Goal: Information Seeking & Learning: Learn about a topic

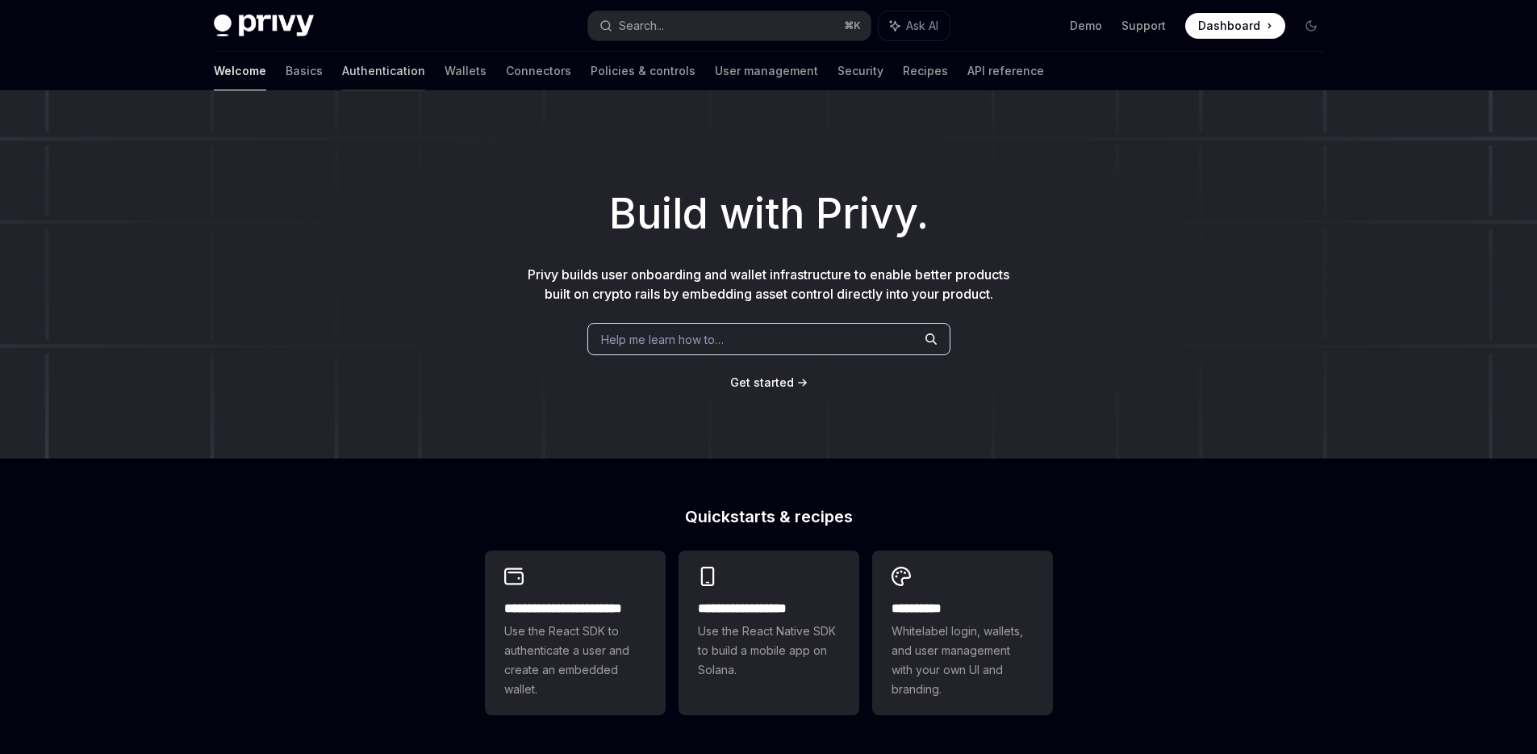
click at [342, 75] on link "Authentication" at bounding box center [383, 71] width 83 height 39
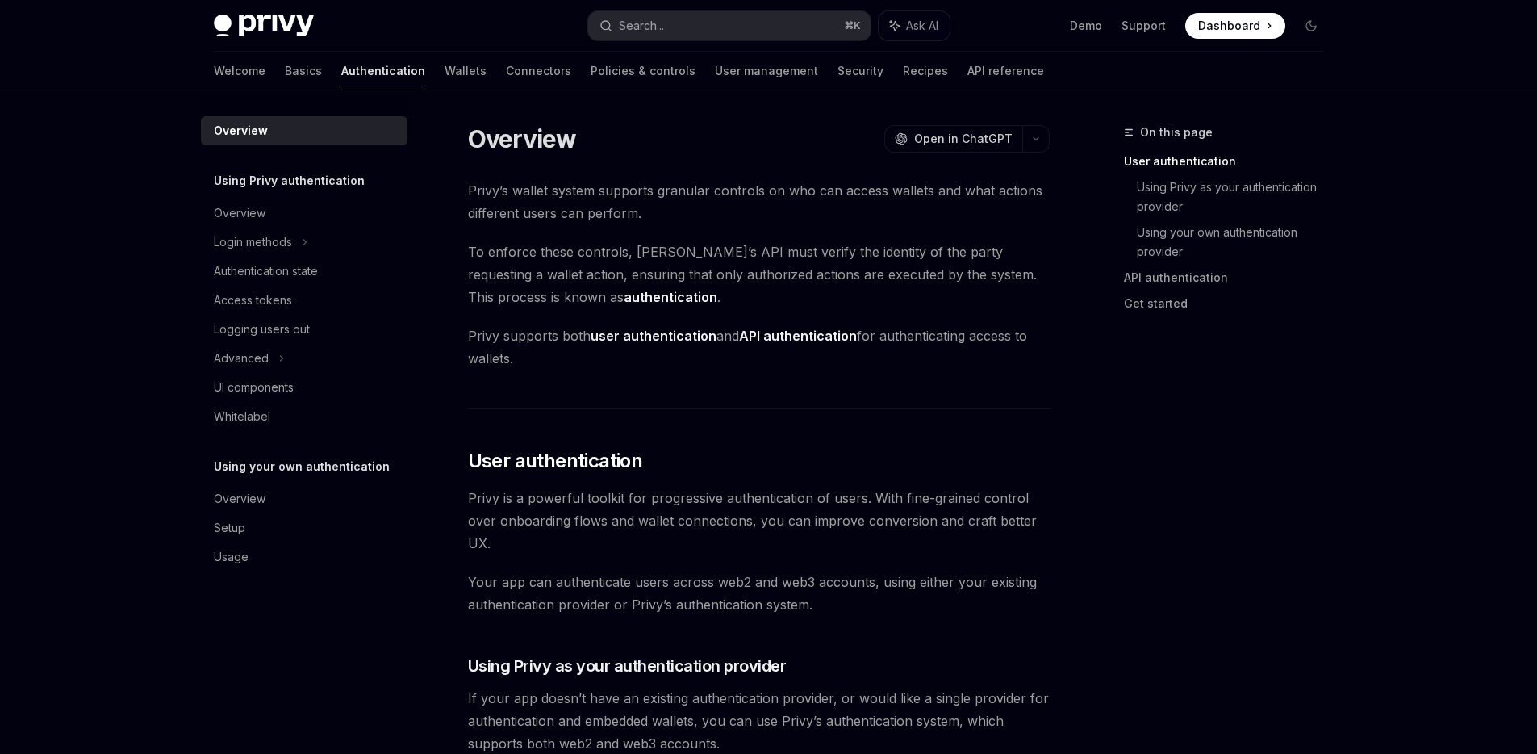
click at [246, 178] on h5 "Using Privy authentication" at bounding box center [289, 180] width 151 height 19
click at [257, 243] on div "Login methods" at bounding box center [253, 241] width 78 height 19
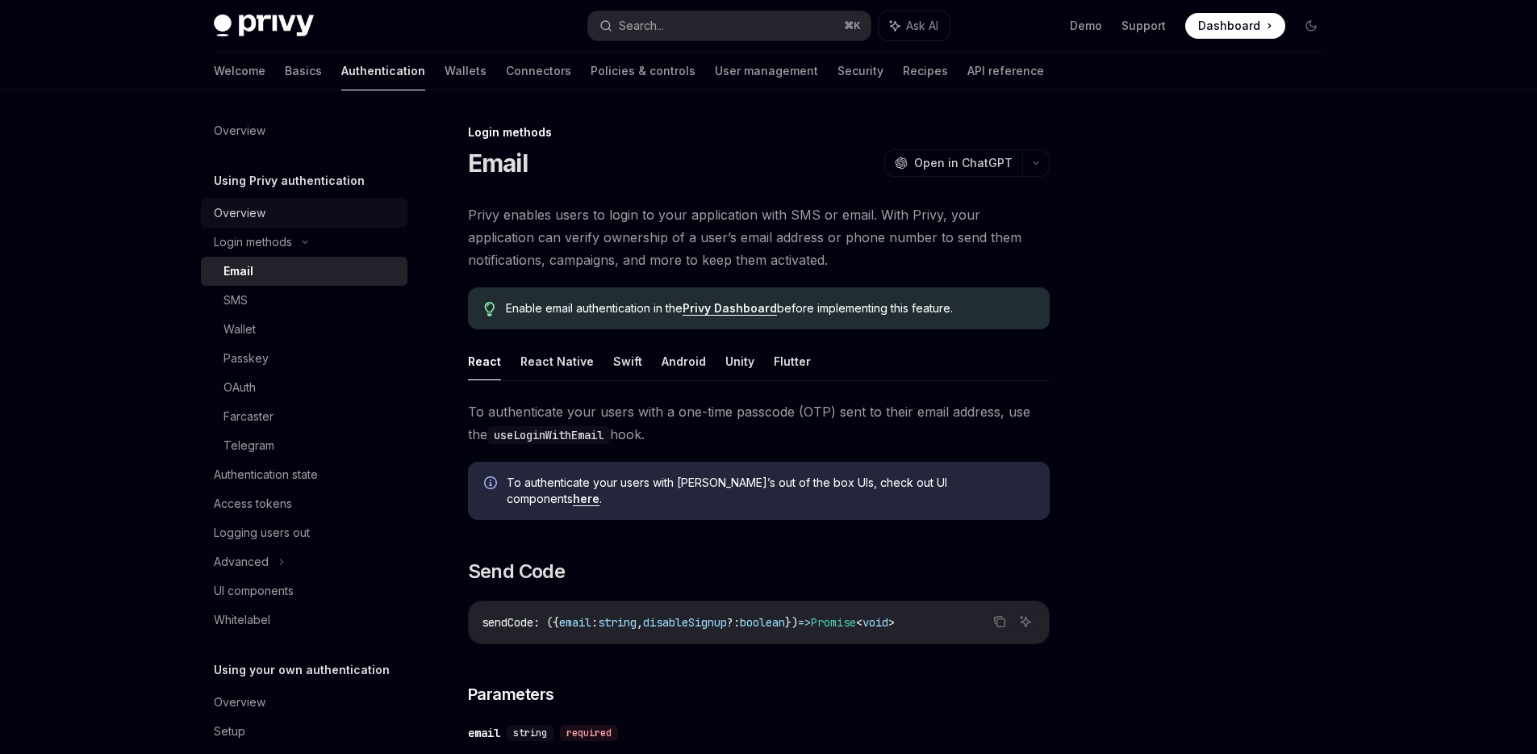
click at [240, 207] on div "Overview" at bounding box center [240, 212] width 52 height 19
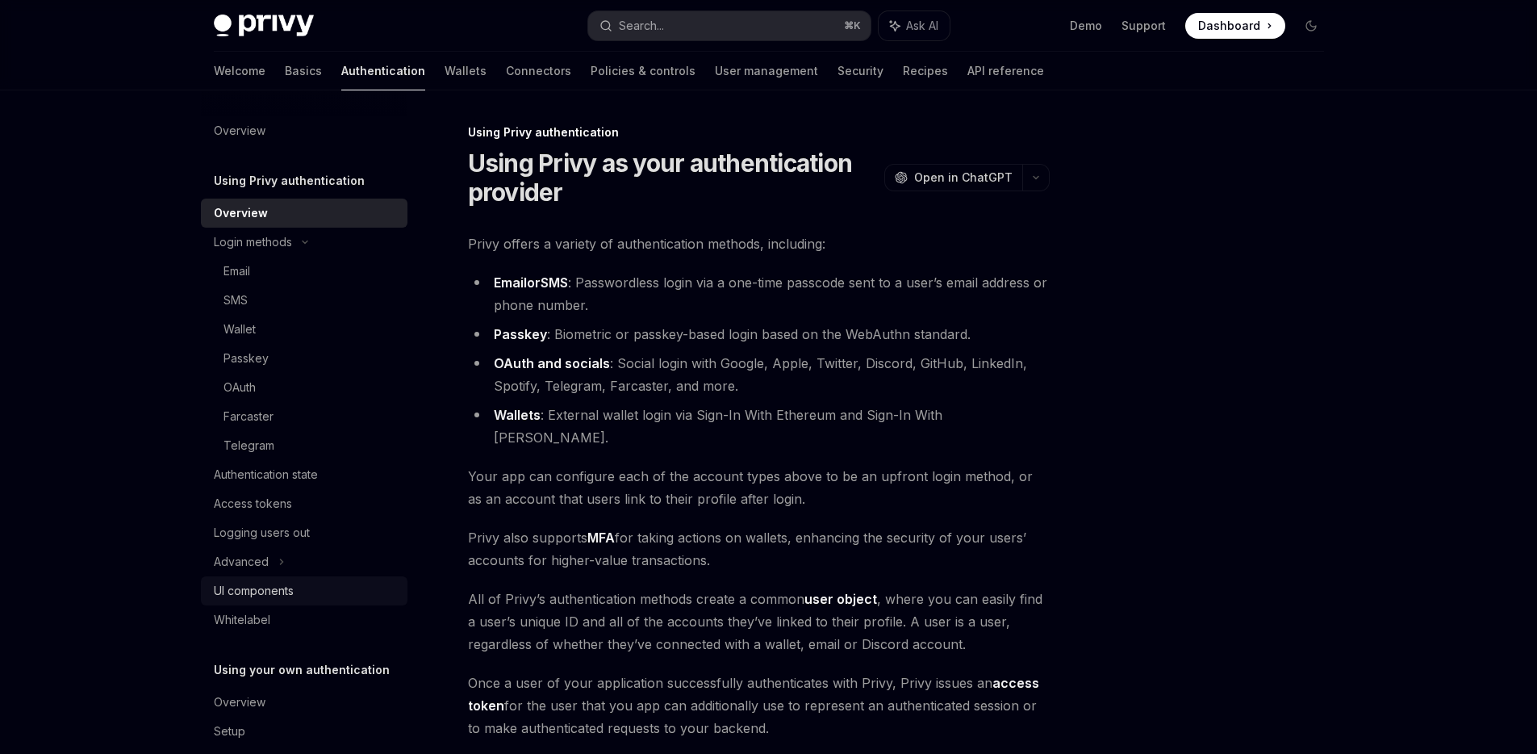
click at [249, 582] on div "UI components" at bounding box center [254, 590] width 80 height 19
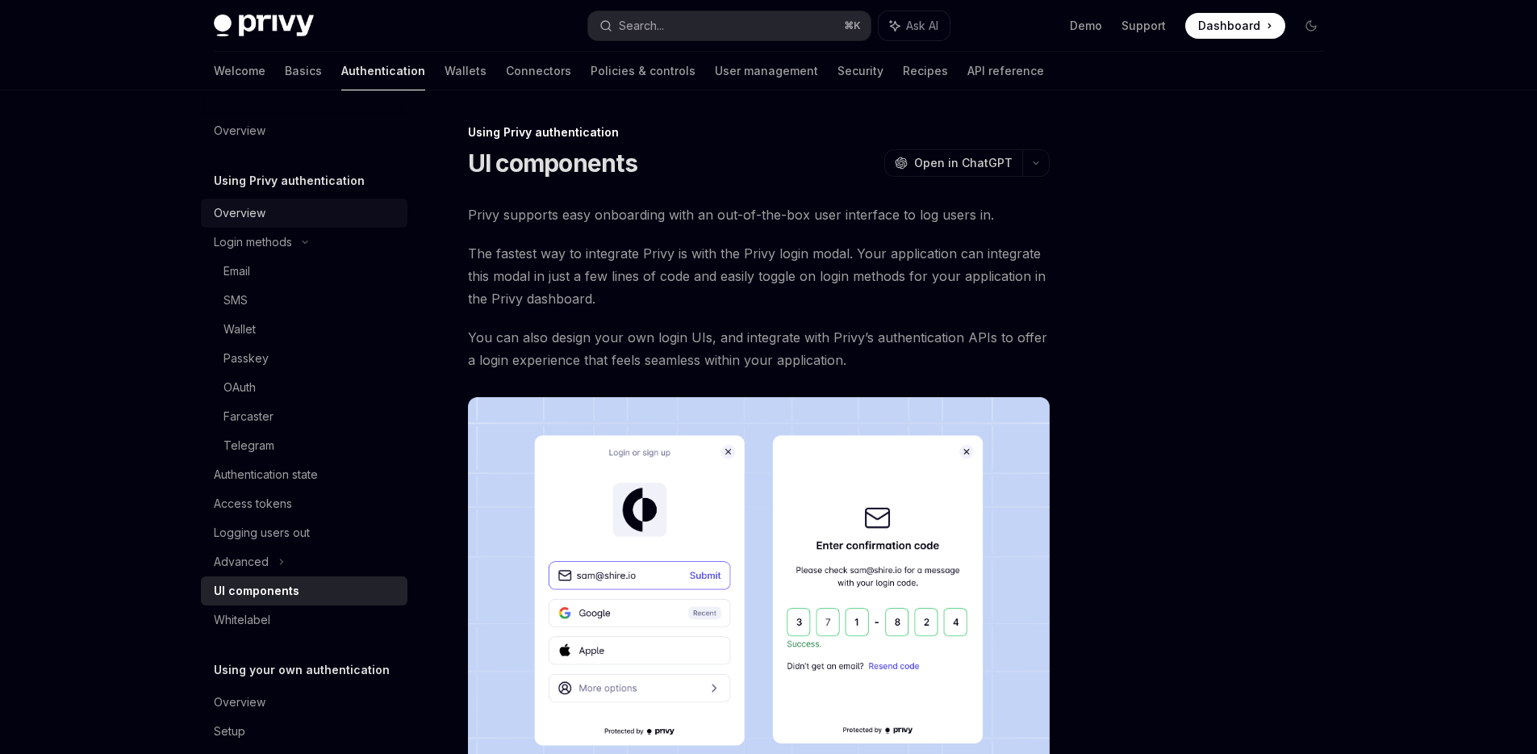
click at [240, 212] on div "Overview" at bounding box center [240, 212] width 52 height 19
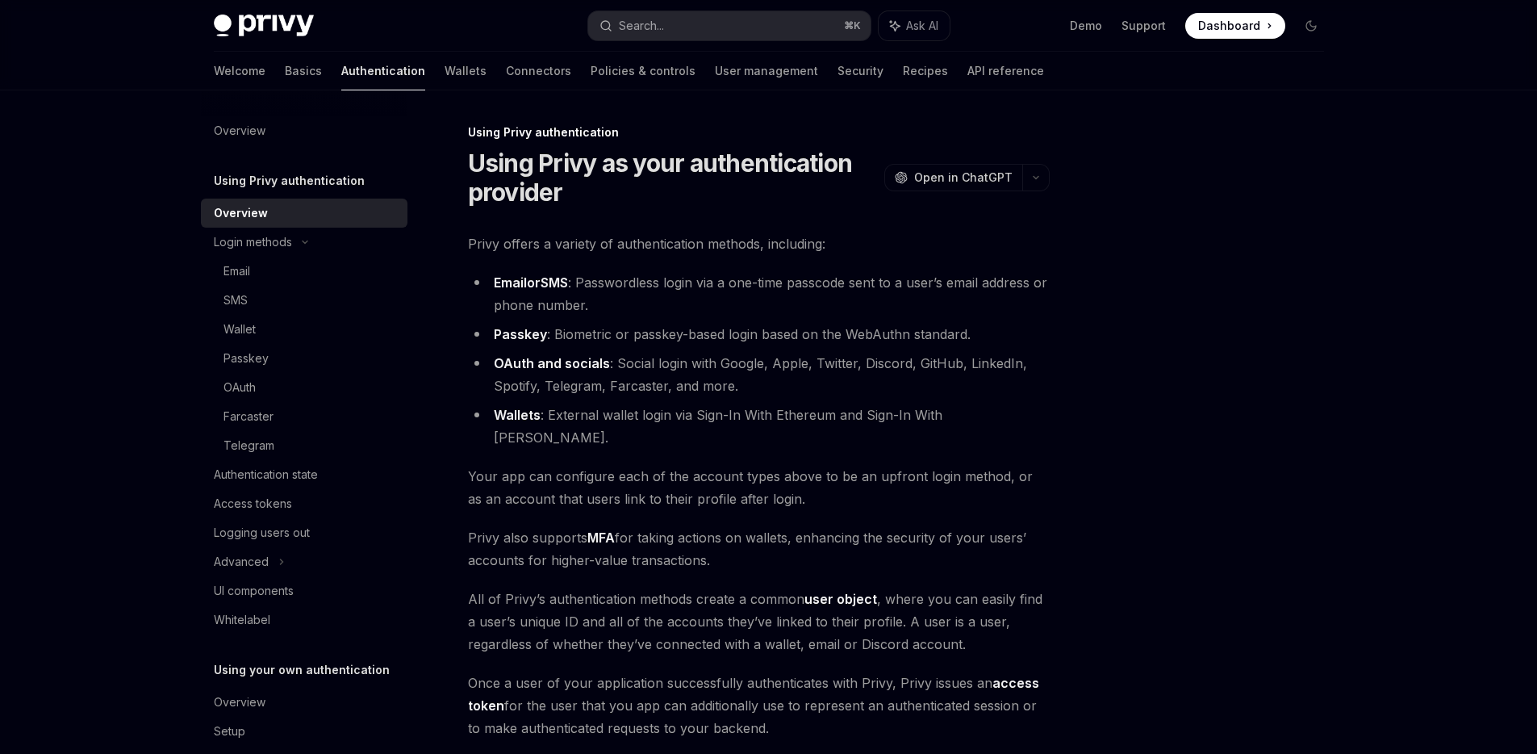
click at [1320, 394] on div at bounding box center [1214, 438] width 245 height 631
click at [1380, 346] on div "Privy Docs home page Search... ⌘ K Ask AI Demo Support Dashboard Dashboard Sear…" at bounding box center [768, 489] width 1537 height 979
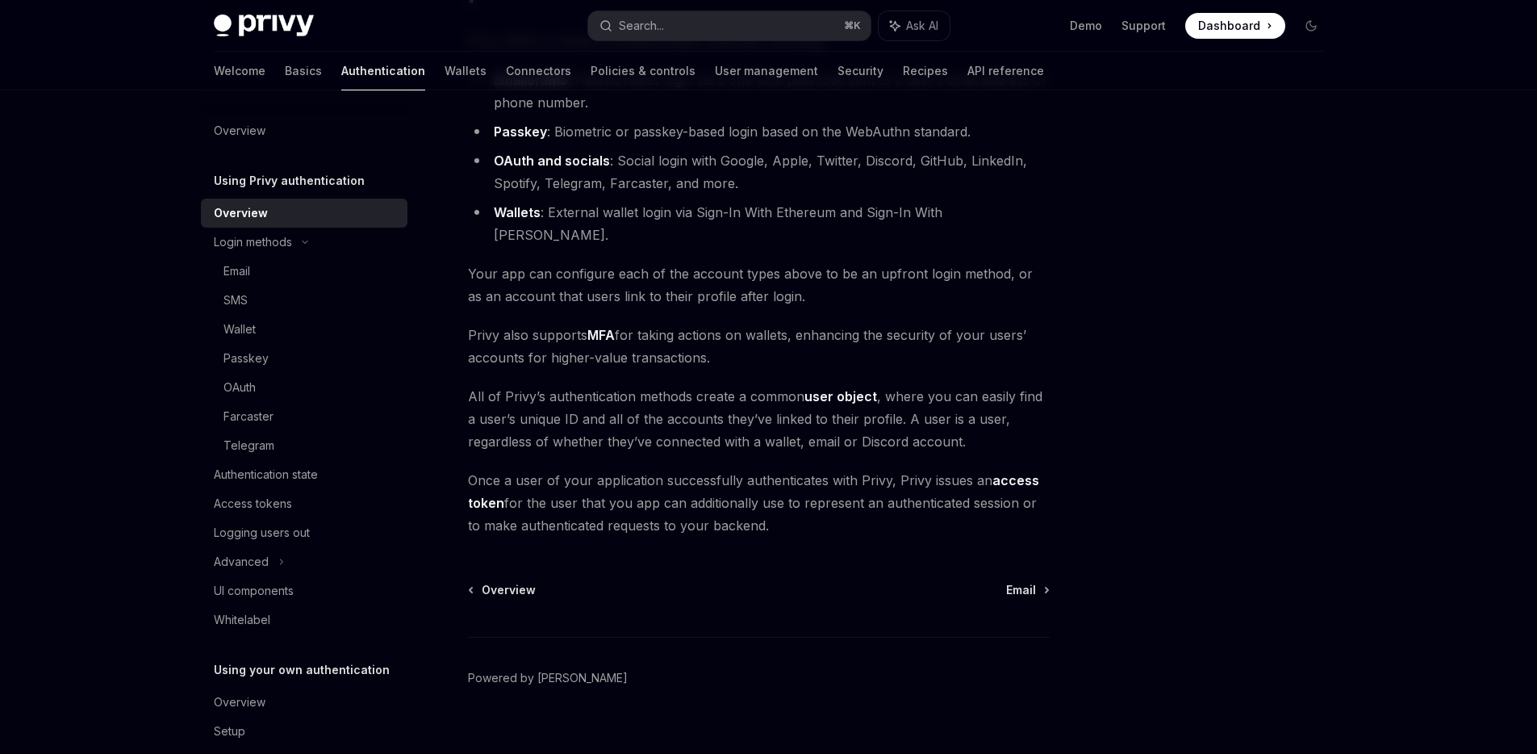
click at [261, 174] on h5 "Using Privy authentication" at bounding box center [289, 180] width 151 height 19
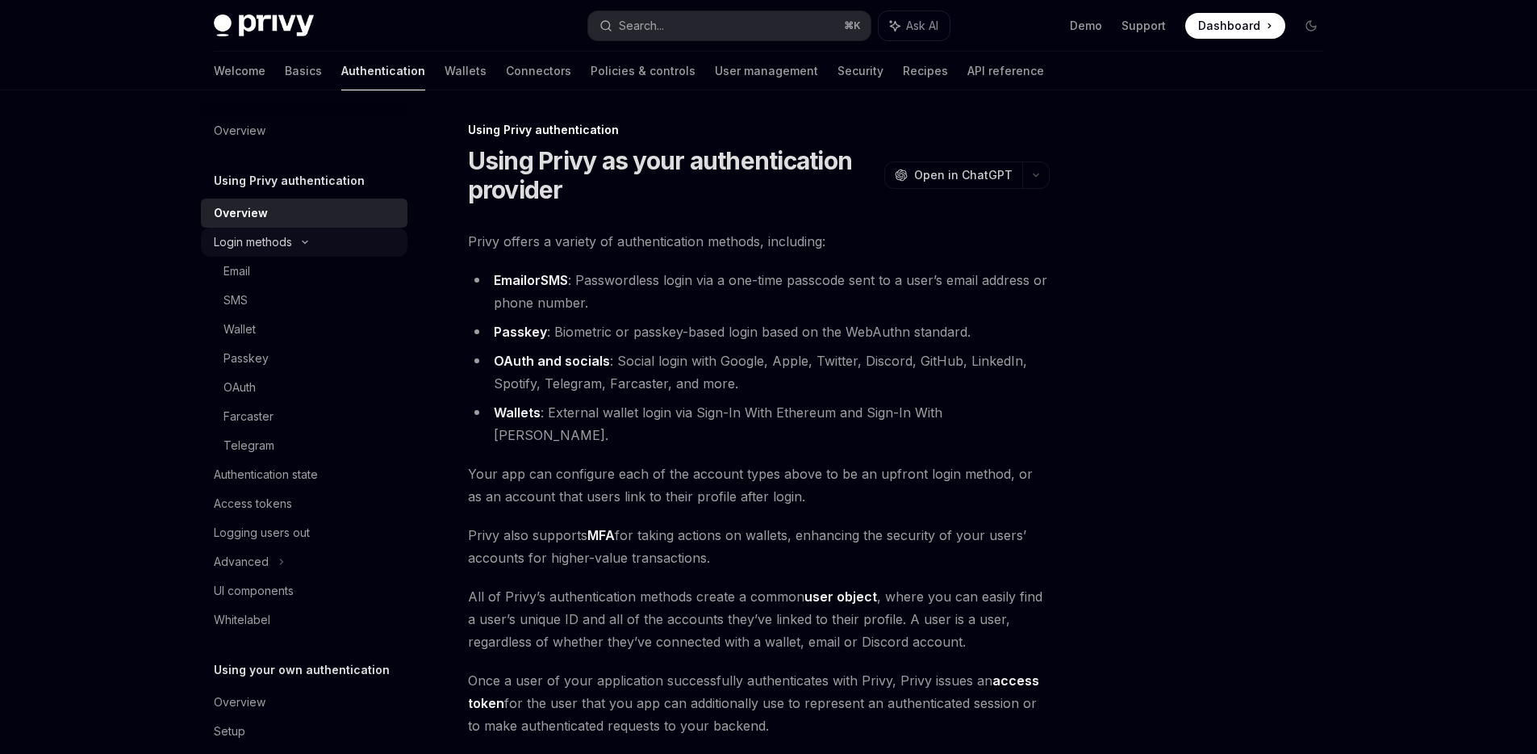
scroll to position [0, 0]
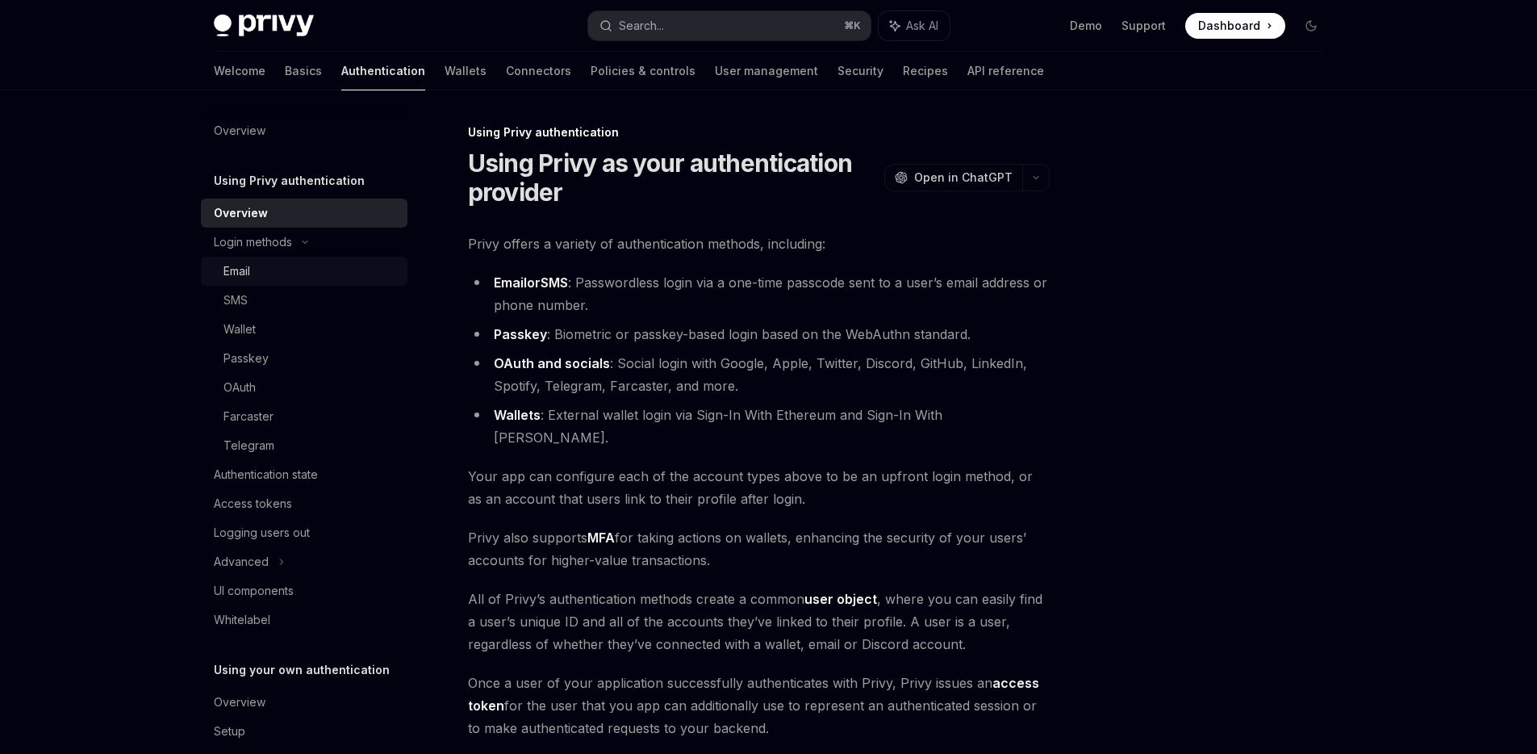
click at [230, 265] on div "Email" at bounding box center [236, 270] width 27 height 19
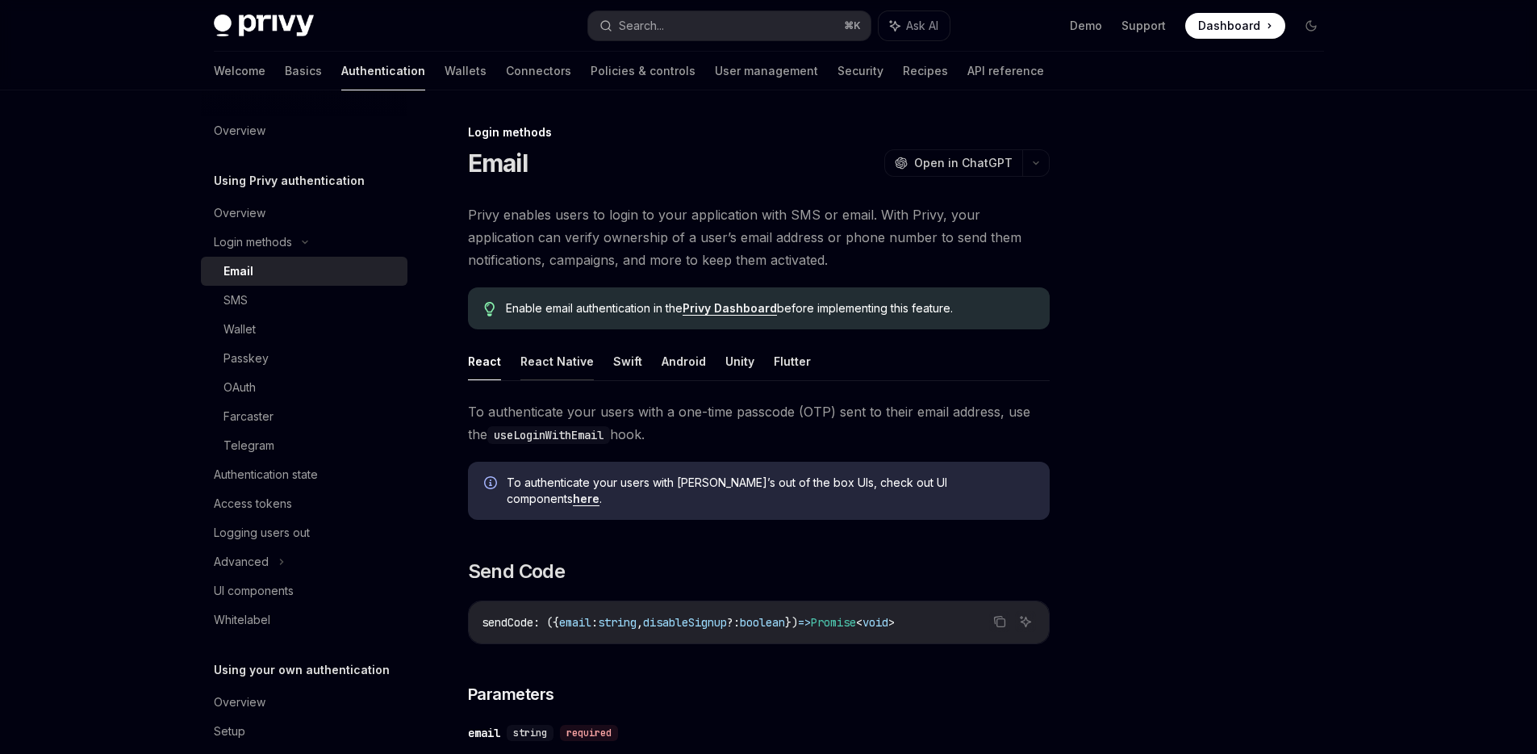
click at [563, 361] on button "React Native" at bounding box center [556, 361] width 73 height 38
click at [487, 369] on button "React" at bounding box center [484, 361] width 33 height 38
type textarea "*"
click at [1209, 29] on span "Dashboard" at bounding box center [1229, 26] width 62 height 16
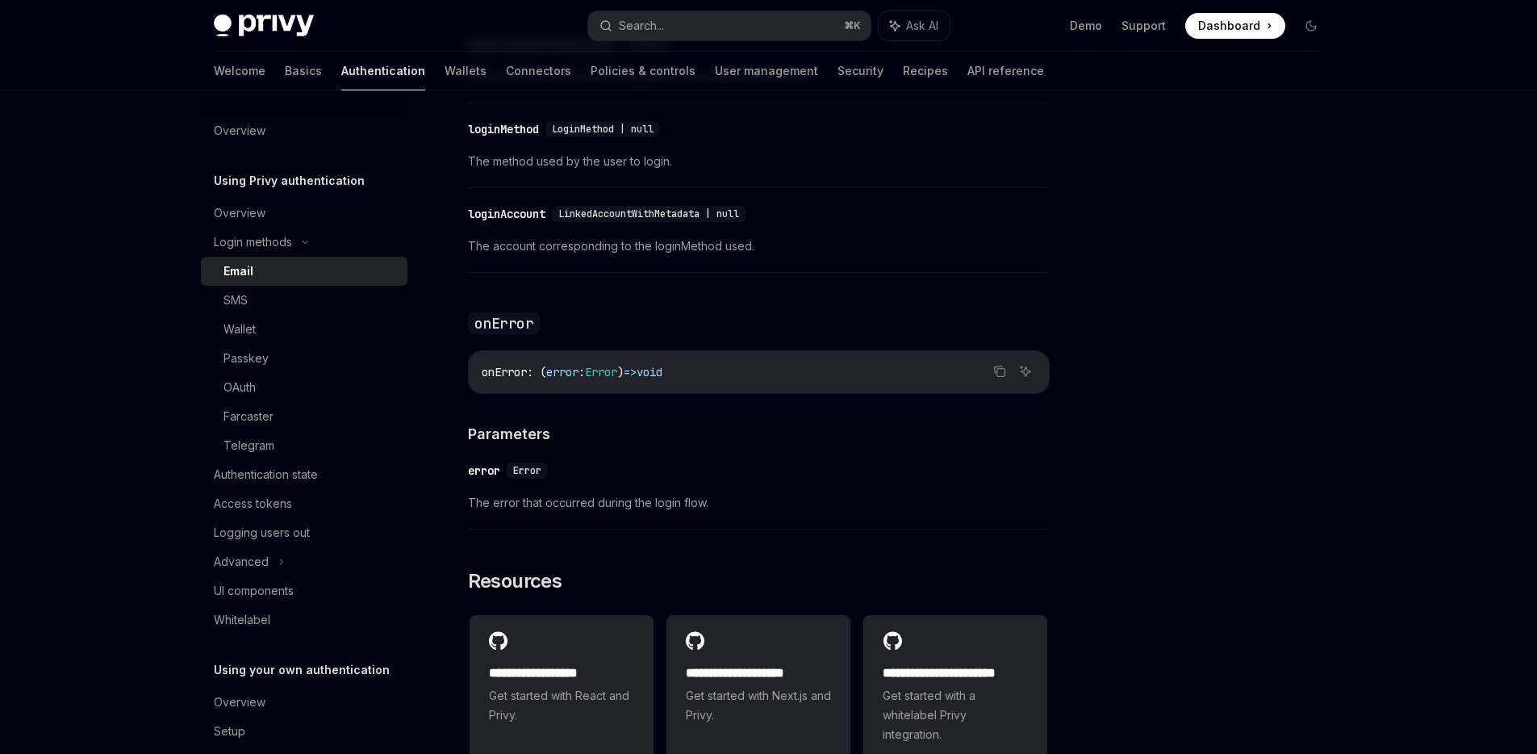
scroll to position [3193, 0]
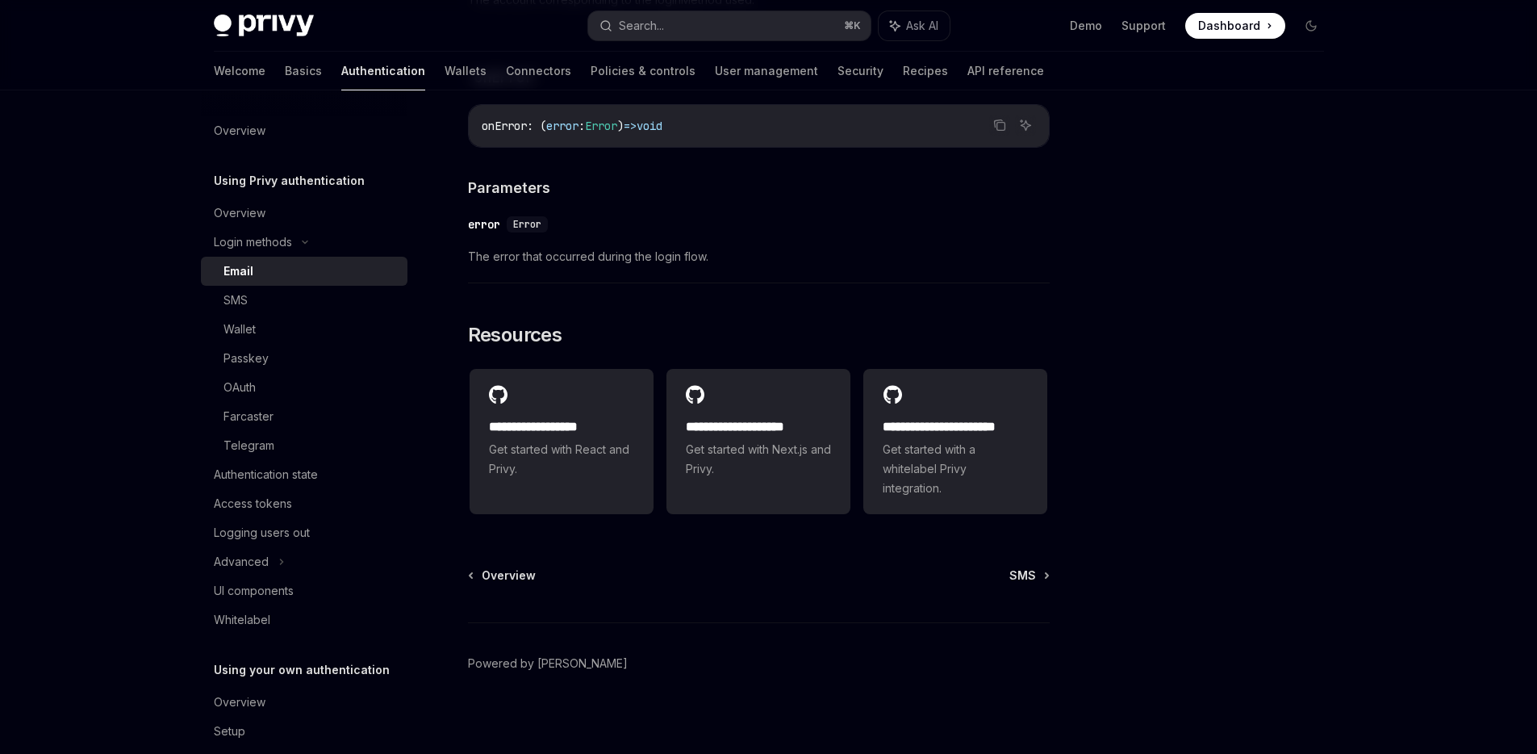
click at [1243, 288] on div at bounding box center [1214, 438] width 245 height 631
